Goal: Transaction & Acquisition: Purchase product/service

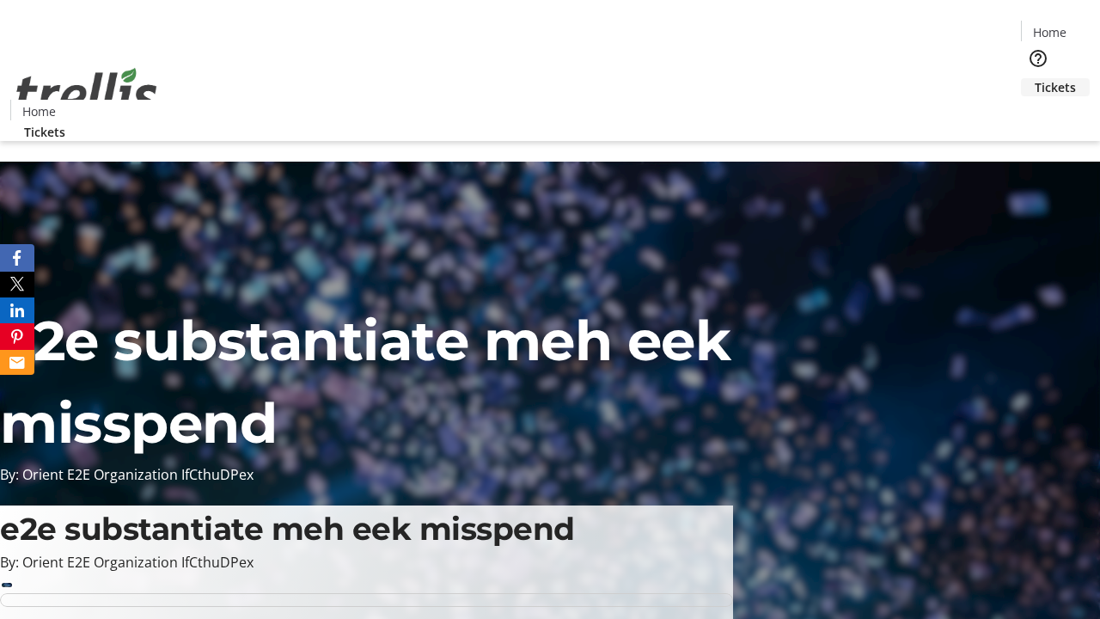
click at [1035, 78] on span "Tickets" at bounding box center [1055, 87] width 41 height 18
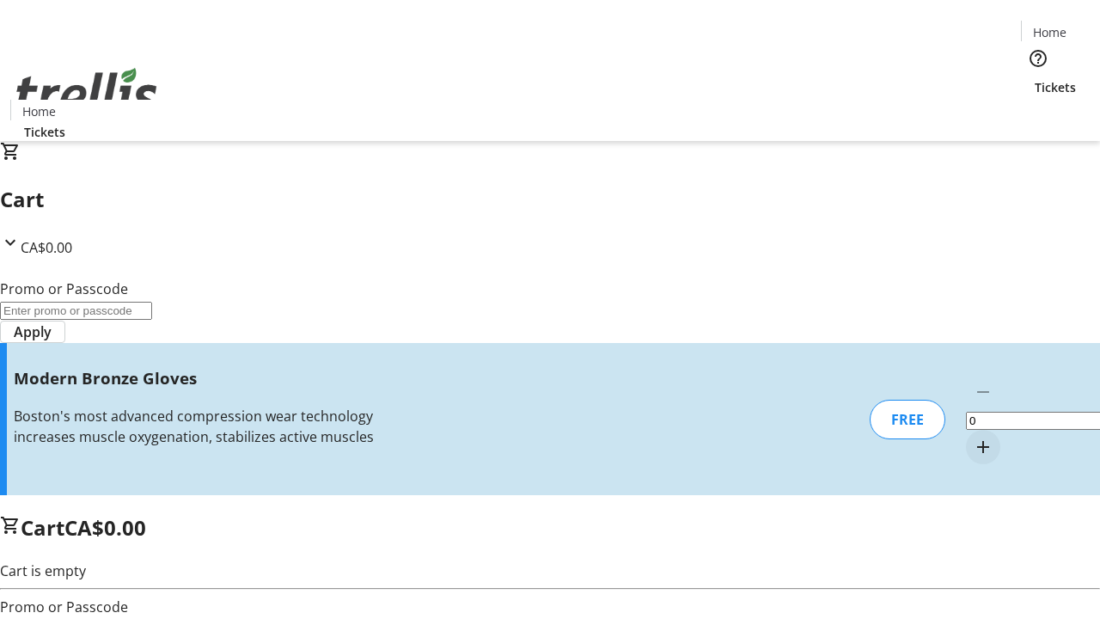
click at [973, 437] on mat-icon "Increment by one" at bounding box center [983, 447] width 21 height 21
type input "1"
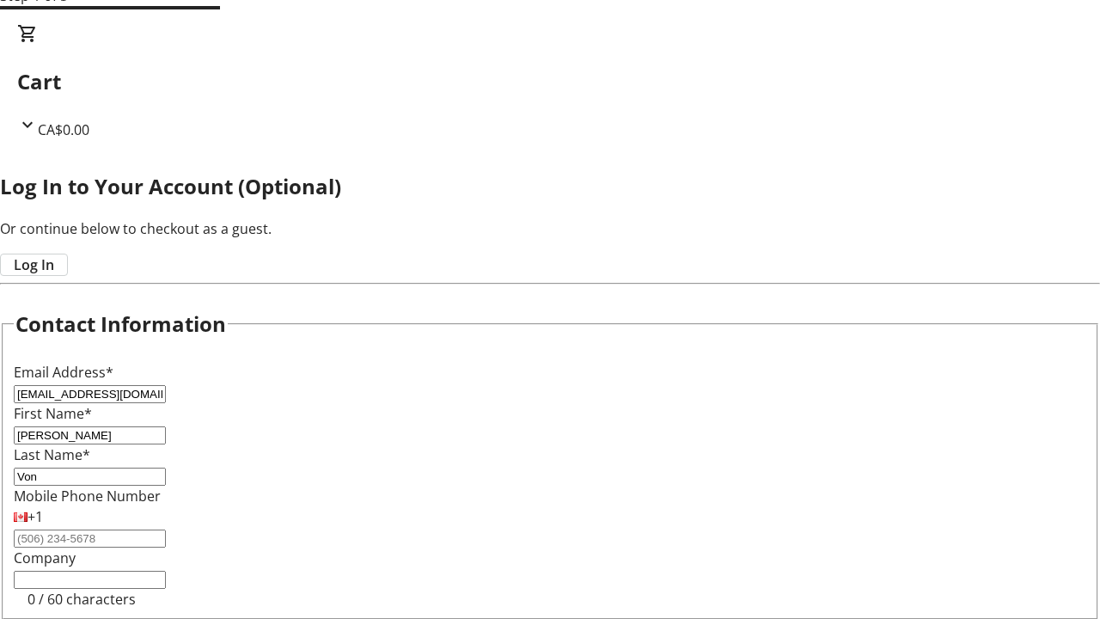
type input "Von"
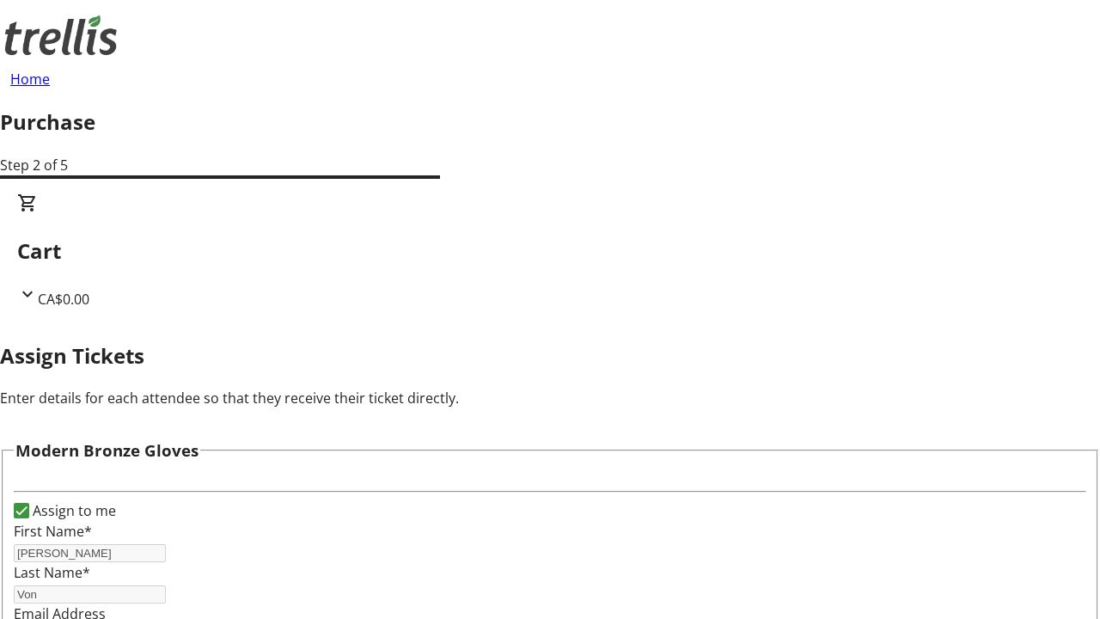
scroll to position [104, 0]
